Goal: Information Seeking & Learning: Learn about a topic

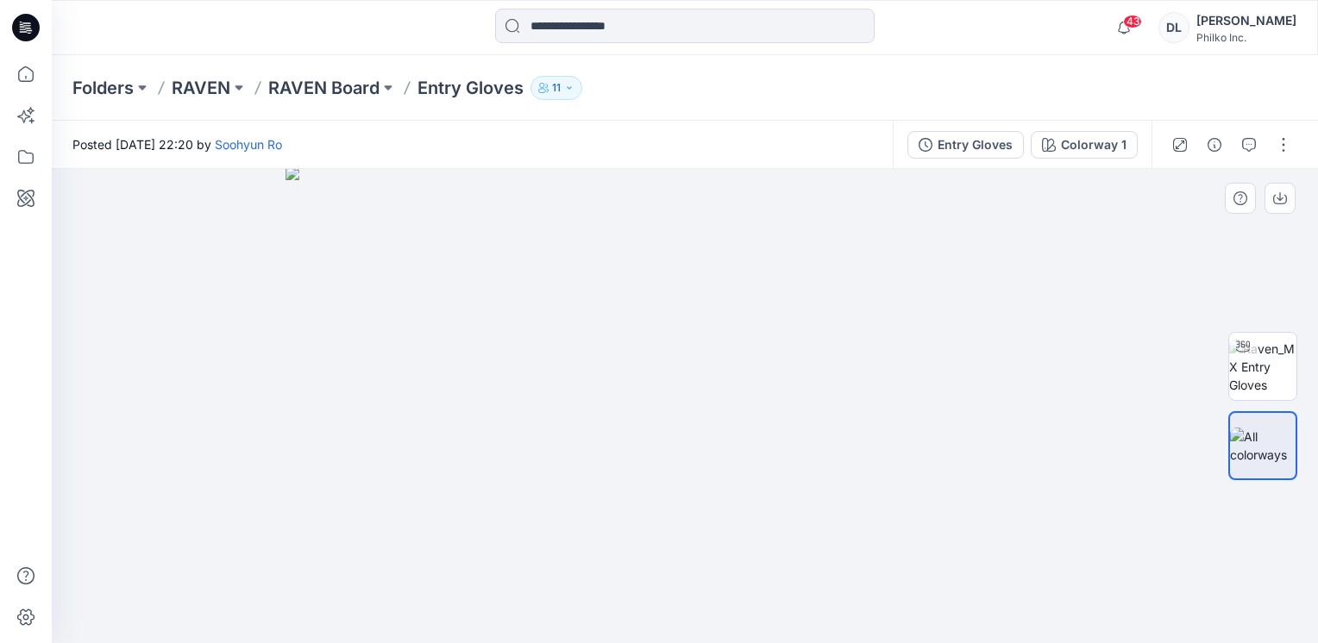
click at [568, 319] on img at bounding box center [684, 404] width 799 height 477
click at [913, 304] on img at bounding box center [684, 404] width 799 height 477
click at [870, 302] on img at bounding box center [684, 402] width 820 height 484
click at [1280, 378] on img at bounding box center [1262, 367] width 67 height 54
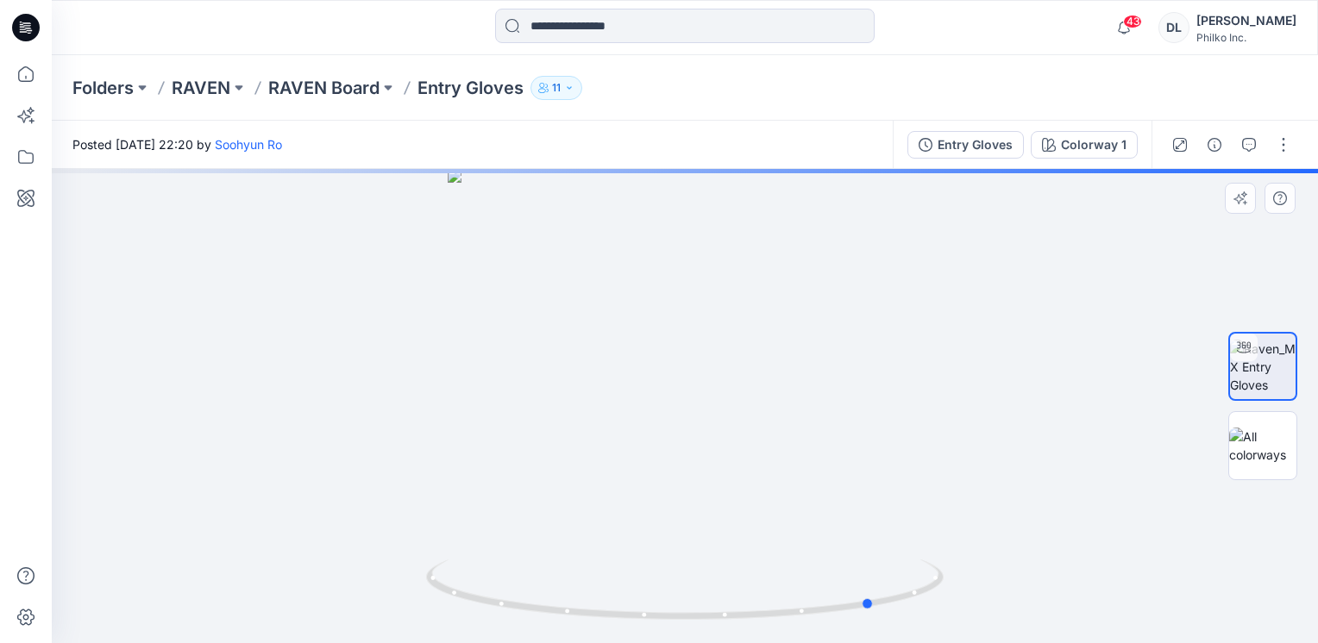
drag, startPoint x: 752, startPoint y: 392, endPoint x: 989, endPoint y: 404, distance: 237.5
click at [989, 404] on div at bounding box center [685, 406] width 1266 height 474
drag, startPoint x: 755, startPoint y: 405, endPoint x: 939, endPoint y: 410, distance: 183.8
click at [939, 410] on div at bounding box center [685, 406] width 1266 height 474
drag, startPoint x: 784, startPoint y: 416, endPoint x: 887, endPoint y: 414, distance: 102.6
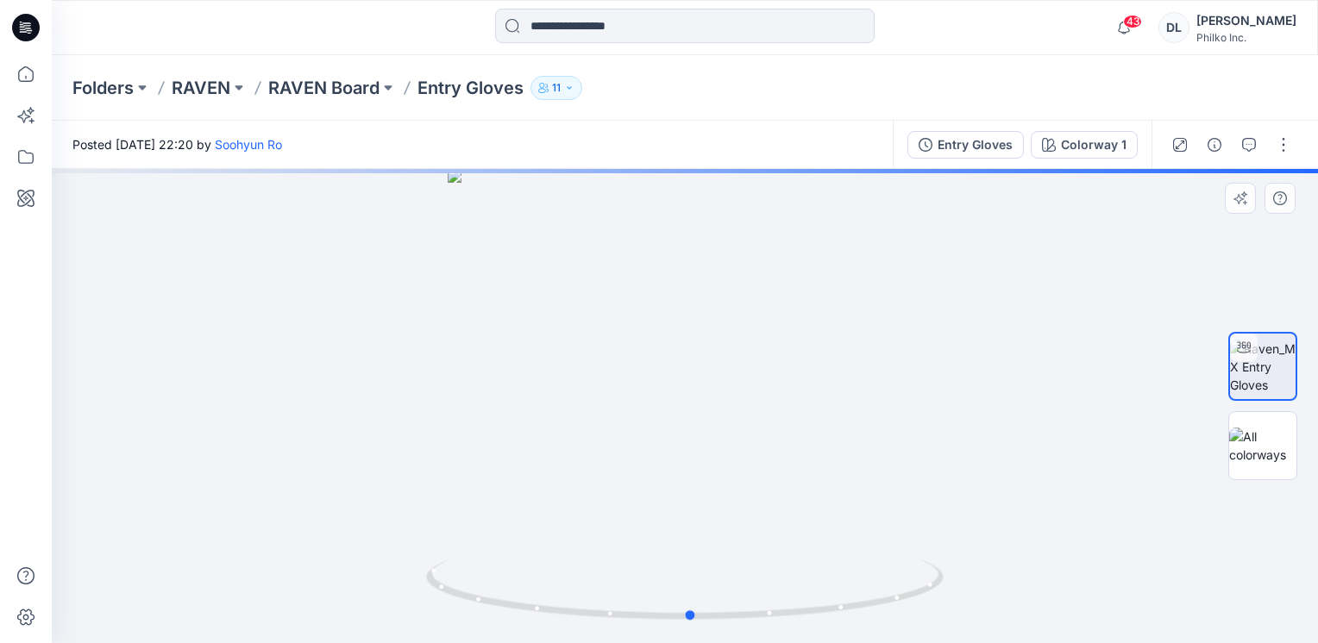
click at [887, 414] on div at bounding box center [685, 406] width 1266 height 474
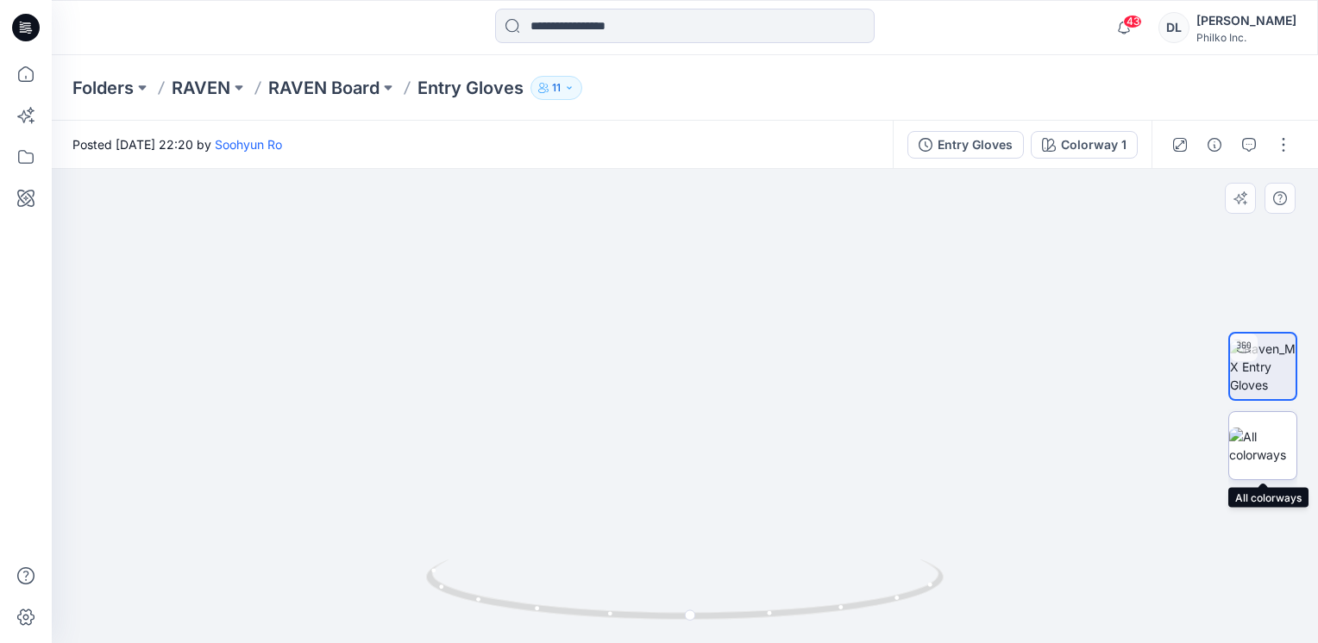
click at [1266, 443] on img at bounding box center [1262, 446] width 67 height 36
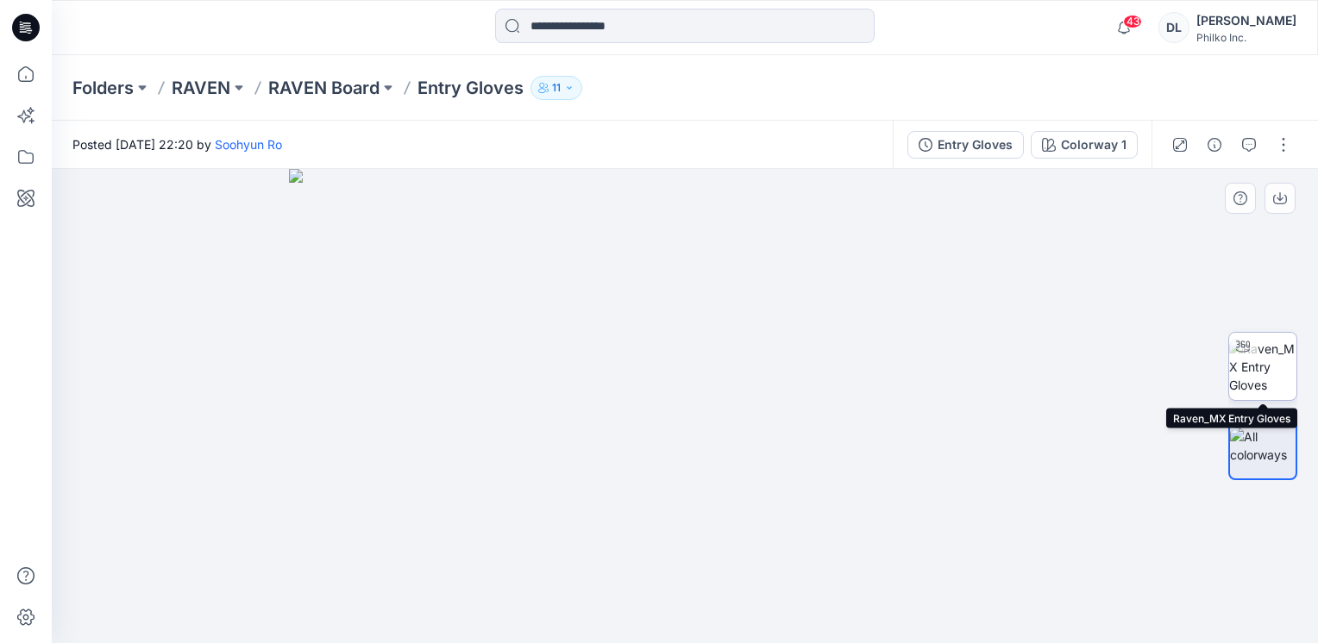
click at [1250, 378] on img at bounding box center [1262, 367] width 67 height 54
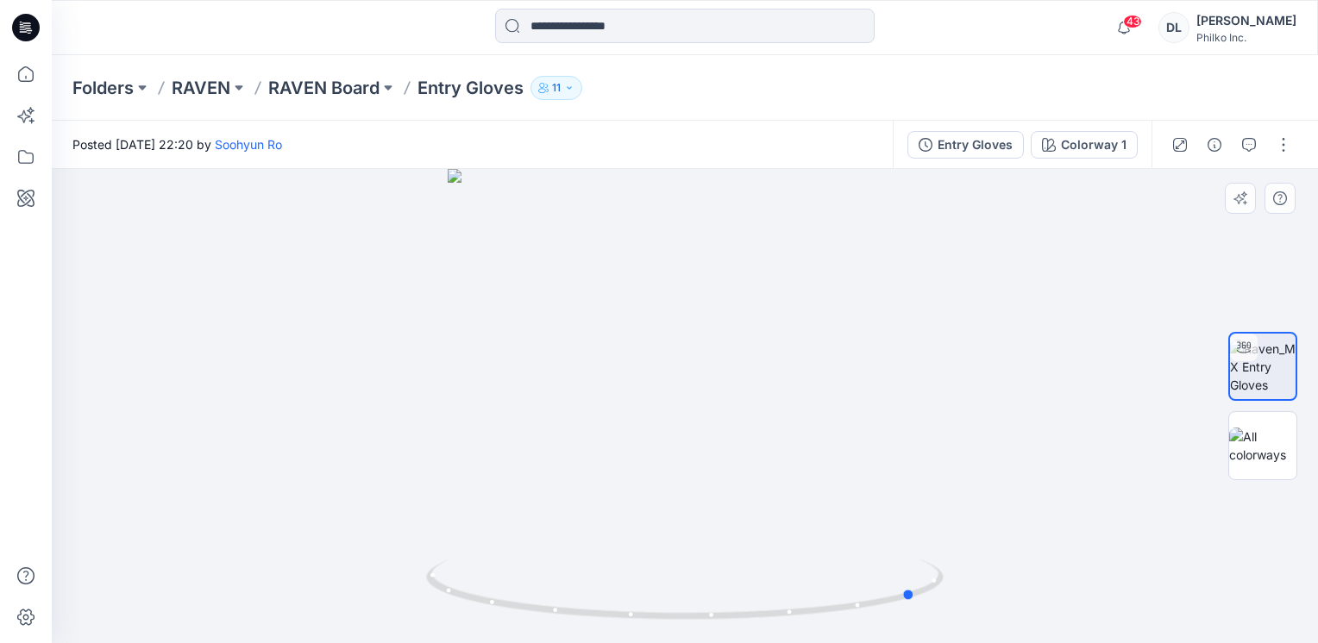
drag, startPoint x: 673, startPoint y: 365, endPoint x: 913, endPoint y: 369, distance: 240.6
click at [925, 367] on div at bounding box center [685, 406] width 1266 height 474
drag, startPoint x: 685, startPoint y: 378, endPoint x: 823, endPoint y: 377, distance: 138.0
click at [823, 377] on div at bounding box center [685, 406] width 1266 height 474
drag, startPoint x: 714, startPoint y: 385, endPoint x: 849, endPoint y: 385, distance: 135.4
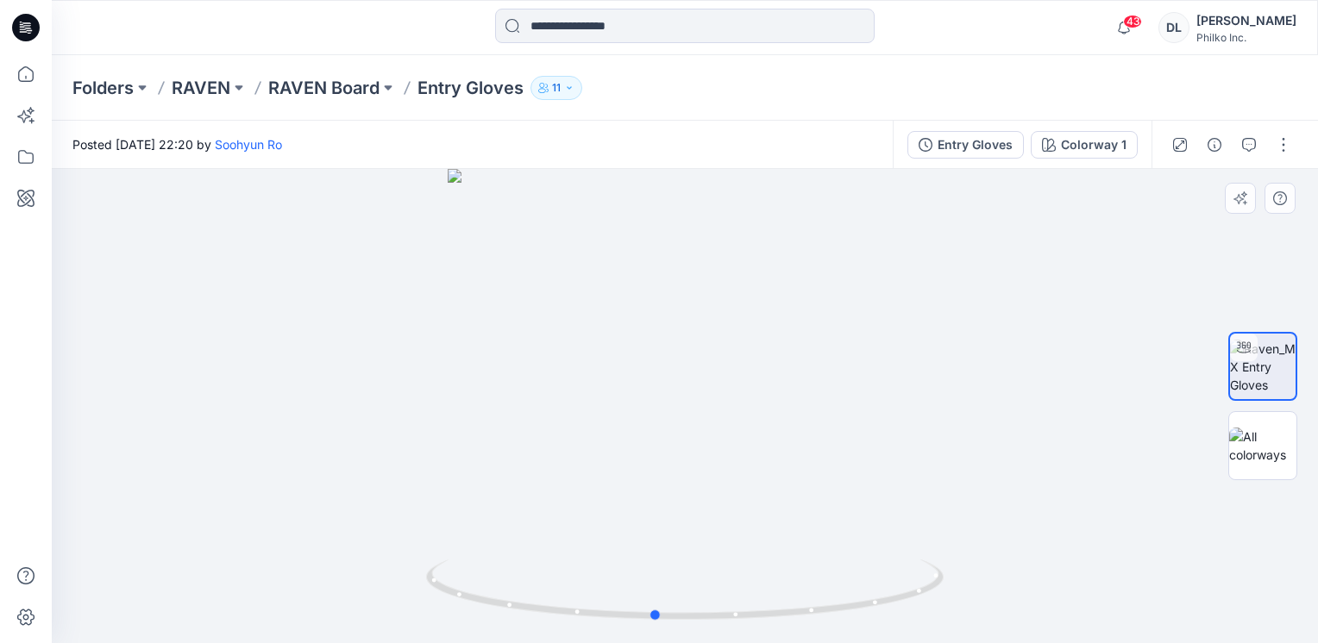
click at [849, 385] on div at bounding box center [685, 406] width 1266 height 474
drag, startPoint x: 696, startPoint y: 400, endPoint x: 810, endPoint y: 397, distance: 113.9
click at [810, 397] on div at bounding box center [685, 406] width 1266 height 474
drag, startPoint x: 710, startPoint y: 401, endPoint x: 809, endPoint y: 401, distance: 99.2
click at [809, 401] on div at bounding box center [685, 406] width 1266 height 474
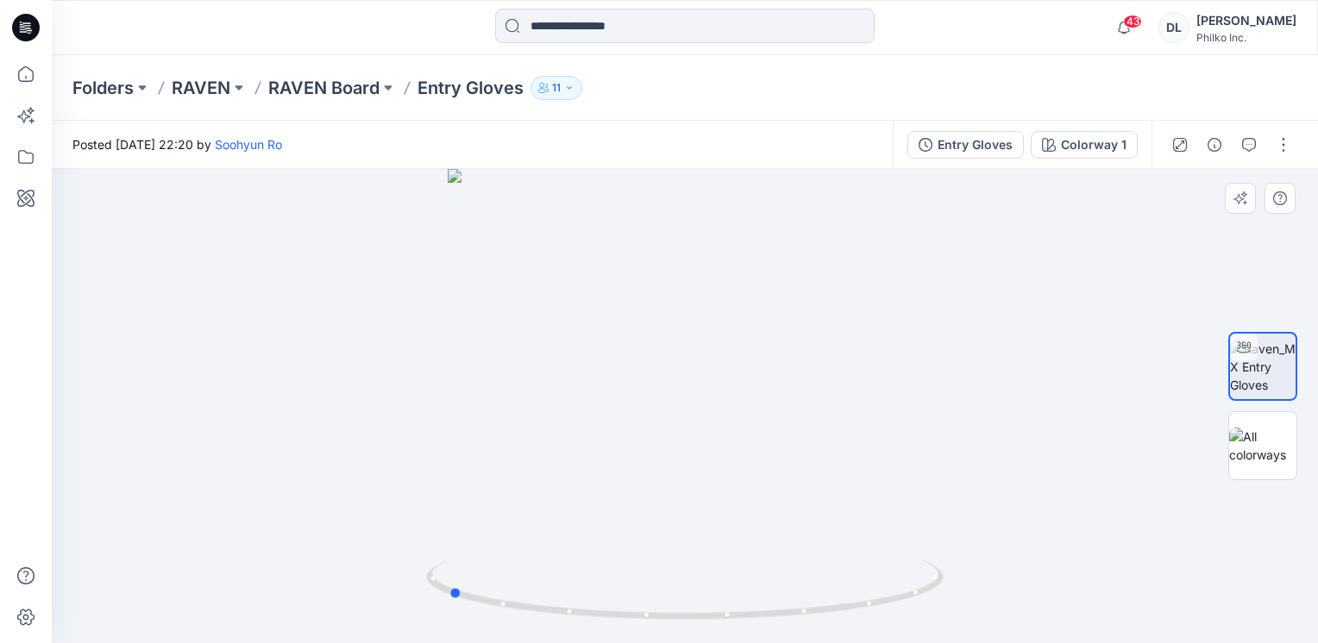
drag, startPoint x: 697, startPoint y: 396, endPoint x: 756, endPoint y: 396, distance: 59.5
click at [756, 396] on div at bounding box center [685, 406] width 1266 height 474
